Goal: Task Accomplishment & Management: Manage account settings

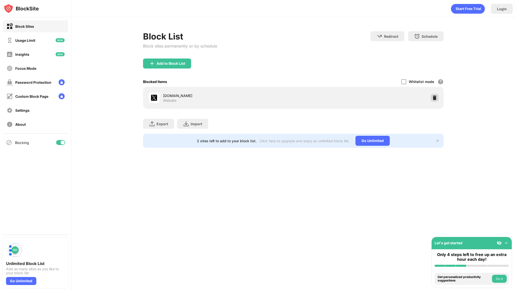
click at [436, 99] on img at bounding box center [434, 97] width 5 height 5
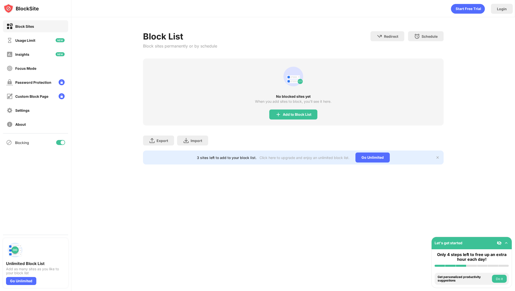
click at [482, 109] on div "Block List Block sites permanently or by schedule Redirect Choose a site to be …" at bounding box center [292, 97] width 443 height 161
